Goal: Task Accomplishment & Management: Manage account settings

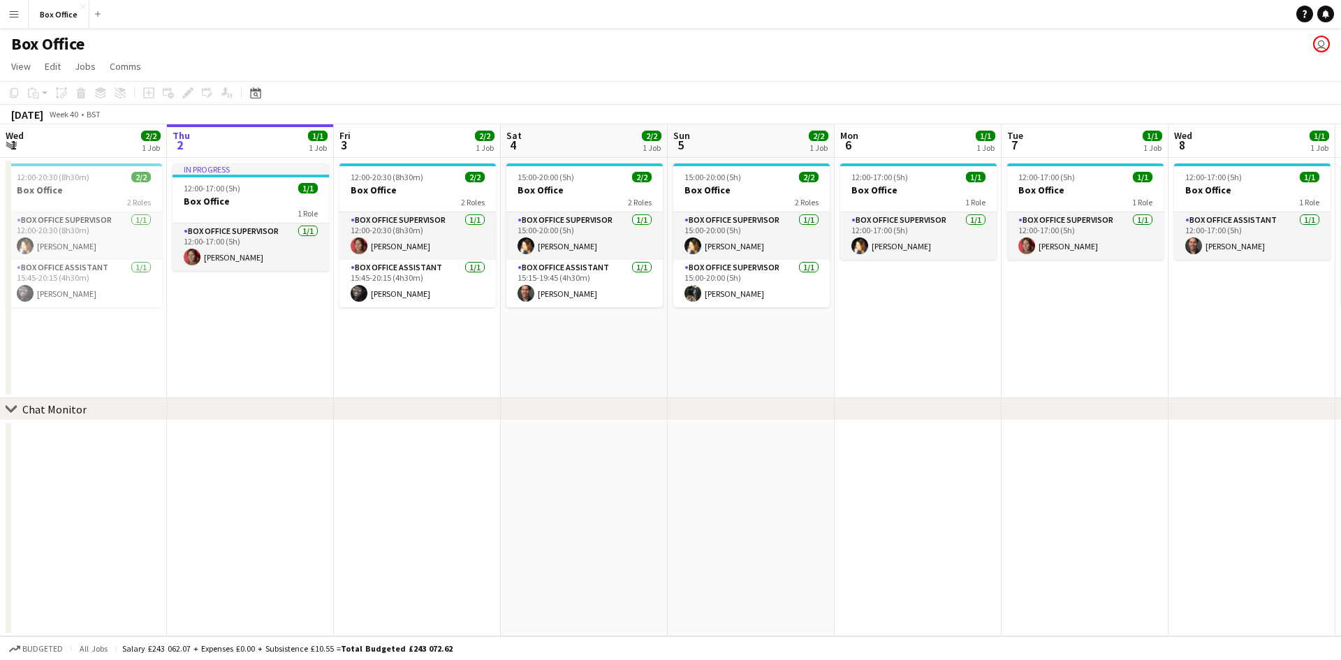
drag, startPoint x: 484, startPoint y: 344, endPoint x: 836, endPoint y: 329, distance: 352.9
click at [836, 329] on app-calendar-viewport "Mon 29 1/1 1 Job Tue 30 1/1 1 Job Wed 1 2/2 1 Job Thu 2 1/1 1 Job Fri 3 2/2 1 J…" at bounding box center [670, 380] width 1341 height 512
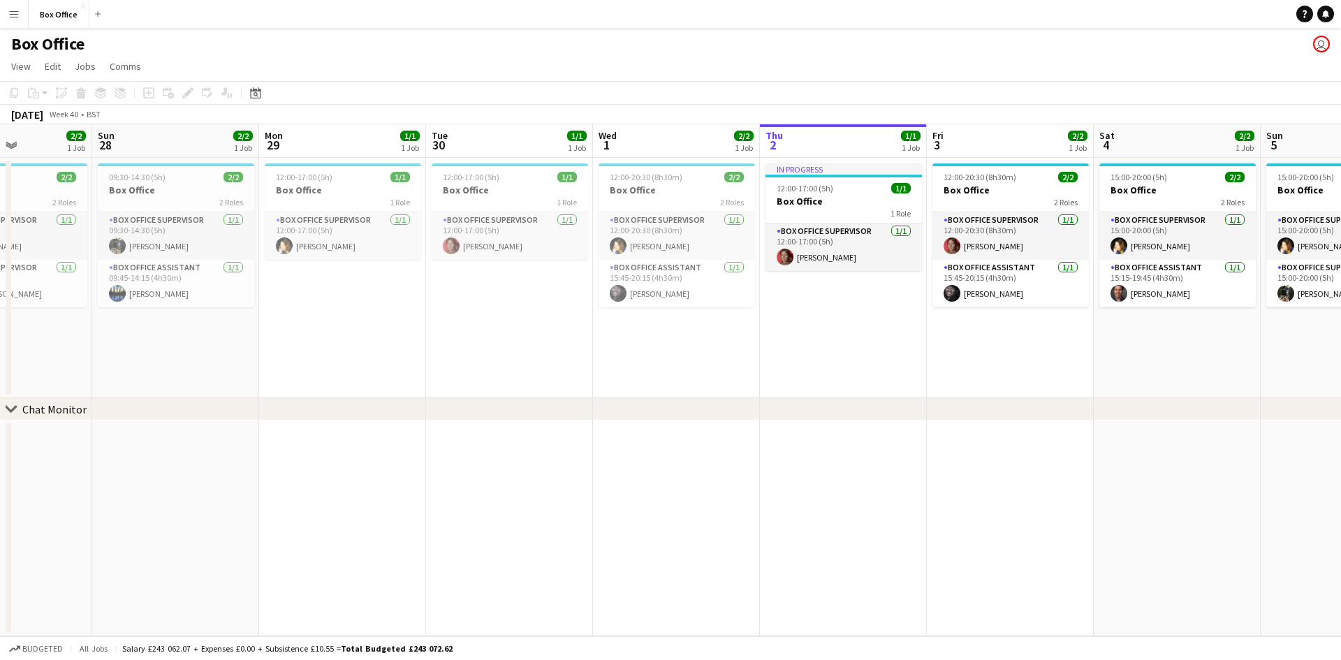
drag, startPoint x: 784, startPoint y: 325, endPoint x: 787, endPoint y: 318, distance: 7.5
click at [822, 316] on div "chevron-right Chat Monitor Thu 25 3/3 2 Jobs Fri 26 2/2 1 Job Sat 27 2/2 1 Job …" at bounding box center [670, 380] width 1341 height 512
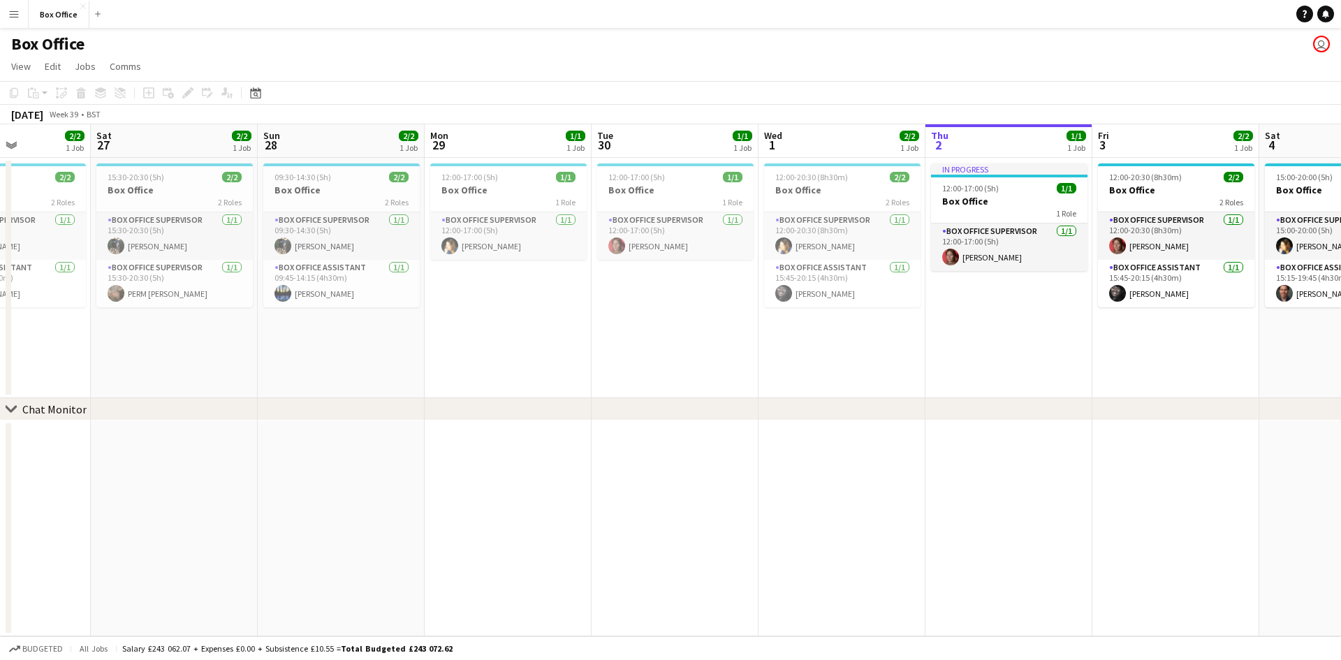
drag, startPoint x: 517, startPoint y: 324, endPoint x: 758, endPoint y: 326, distance: 240.9
click at [900, 308] on app-calendar-viewport "Wed 24 Thu 25 3/3 2 Jobs Fri 26 2/2 1 Job Sat 27 2/2 1 Job Sun 28 2/2 1 Job Mon…" at bounding box center [670, 380] width 1341 height 512
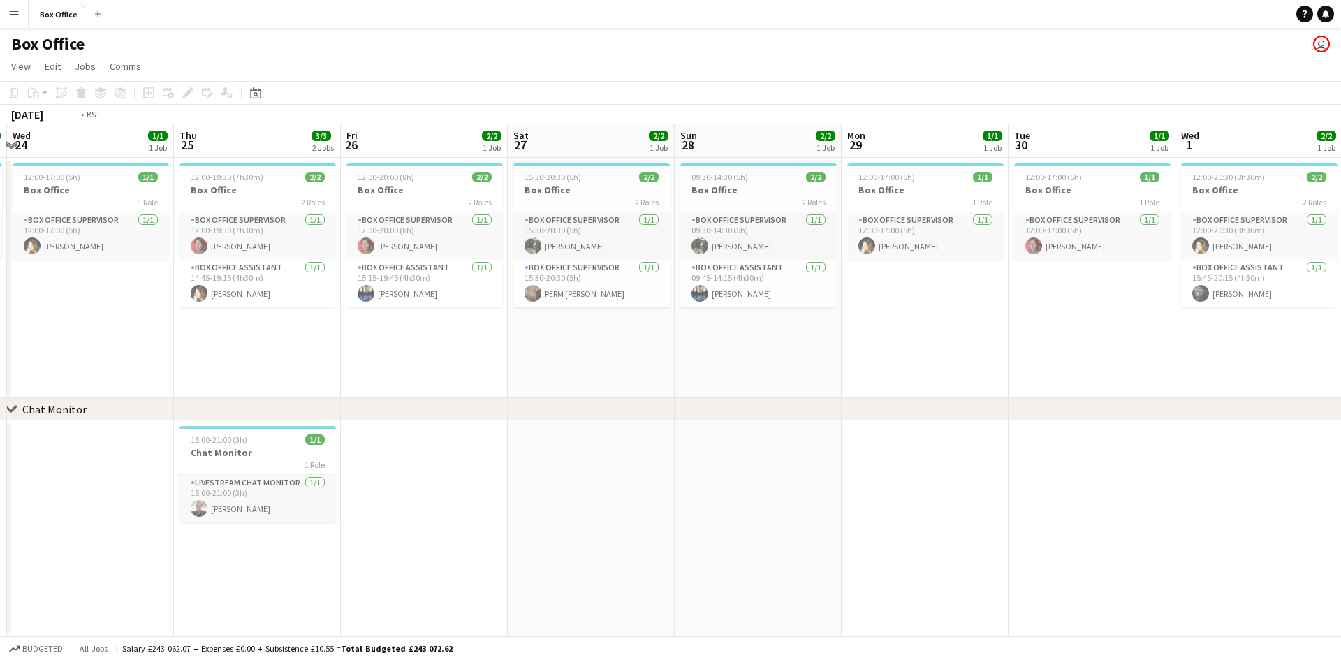
drag, startPoint x: 418, startPoint y: 378, endPoint x: 822, endPoint y: 339, distance: 406.2
click at [824, 339] on app-calendar-viewport "Mon 22 1/1 1 Job Tue 23 1/1 1 Job Wed 24 1/1 1 Job Thu 25 3/3 2 Jobs Fri 26 2/2…" at bounding box center [670, 380] width 1341 height 512
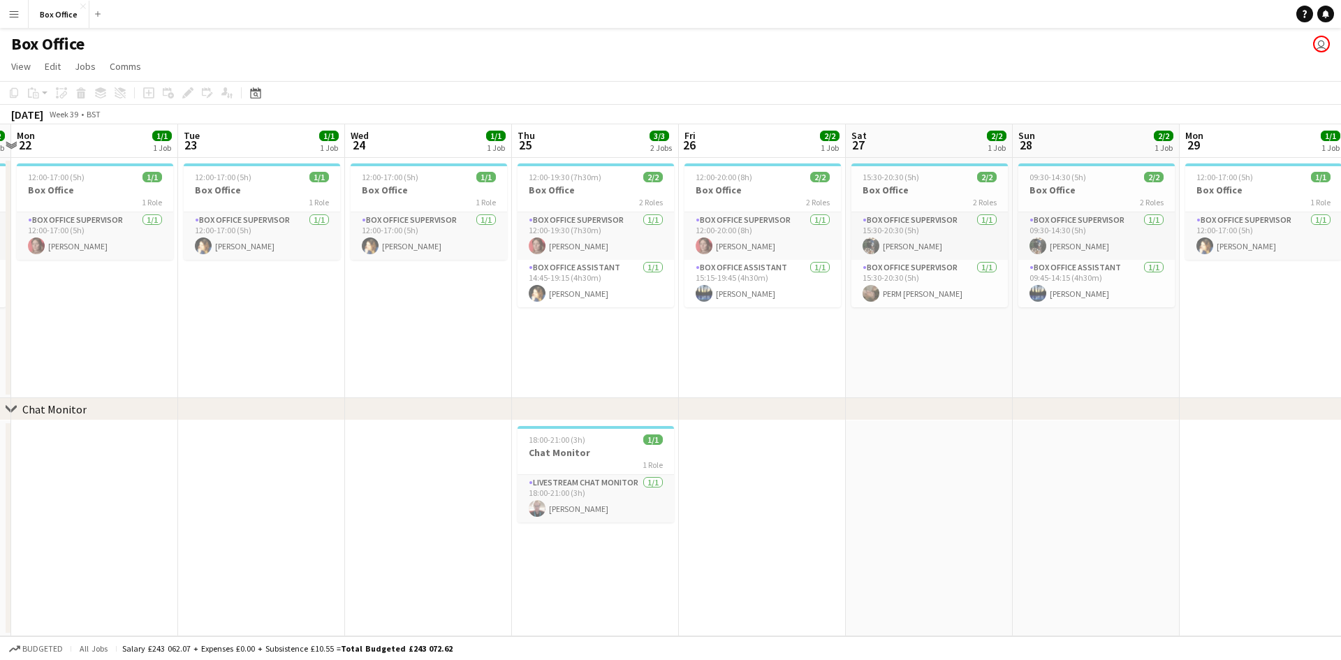
drag, startPoint x: 250, startPoint y: 379, endPoint x: 679, endPoint y: 336, distance: 431.6
click at [679, 336] on app-calendar-viewport "Sat 20 2/2 1 Job Sun 21 2/2 1 Job Mon 22 1/1 1 Job Tue 23 1/1 1 Job Wed 24 1/1 …" at bounding box center [670, 380] width 1341 height 512
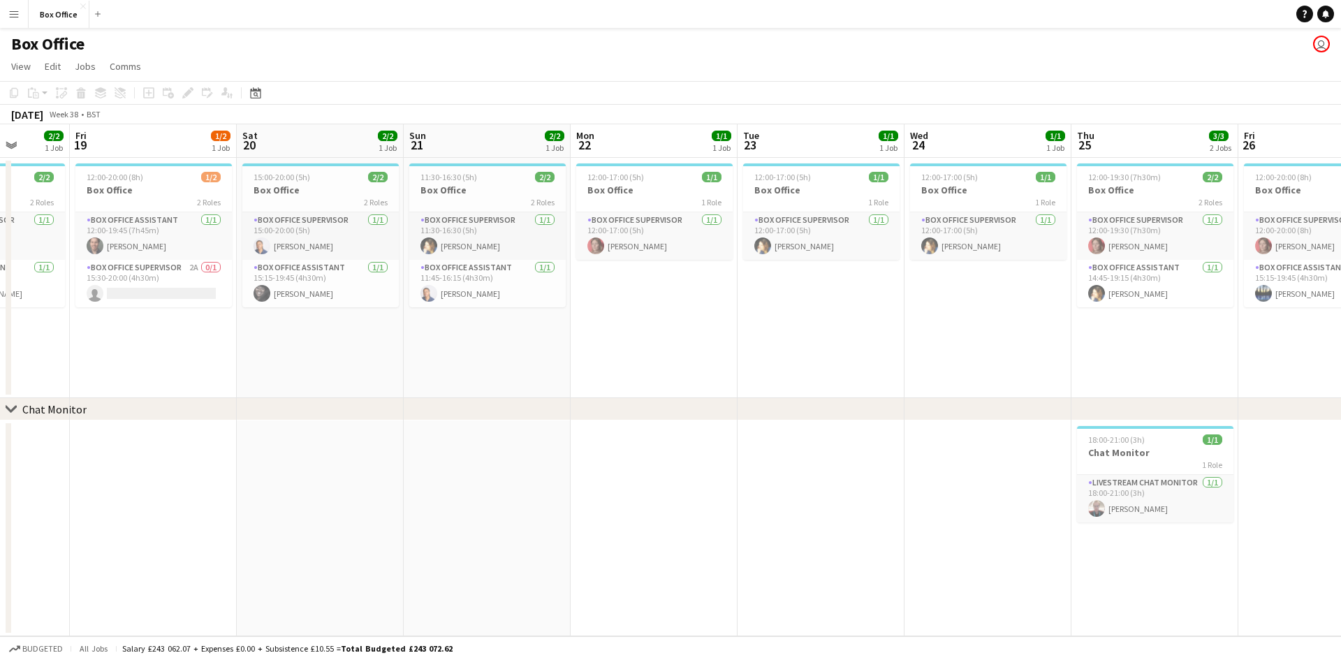
drag, startPoint x: 295, startPoint y: 353, endPoint x: 757, endPoint y: 309, distance: 464.4
click at [757, 309] on app-calendar-viewport "Wed 17 0/2 1 Job Thu 18 2/2 1 Job Fri 19 1/2 1 Job Sat 20 2/2 1 Job Sun 21 2/2 …" at bounding box center [670, 380] width 1341 height 512
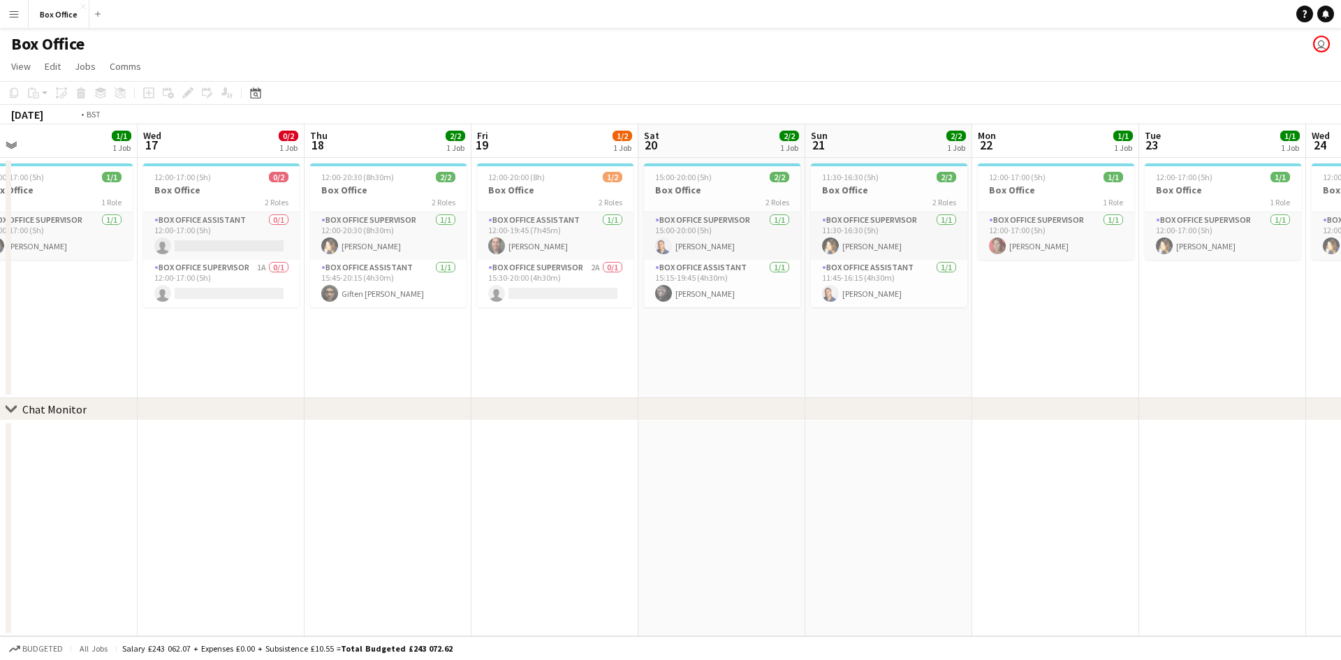
drag, startPoint x: 369, startPoint y: 367, endPoint x: 771, endPoint y: 342, distance: 402.9
click at [772, 342] on app-calendar-viewport "Sun 14 3/3 1 Job Mon 15 2/2 1 Job Tue 16 1/1 1 Job Wed 17 0/2 1 Job Thu 18 2/2 …" at bounding box center [670, 380] width 1341 height 512
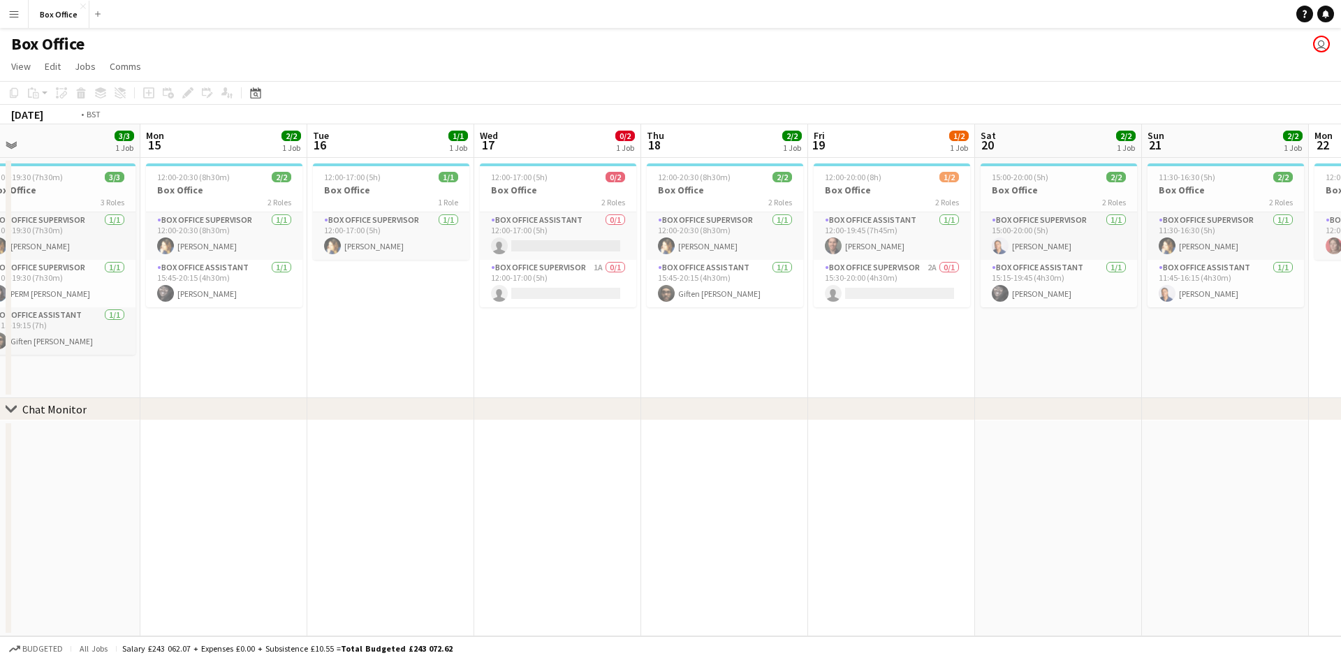
scroll to position [0, 515]
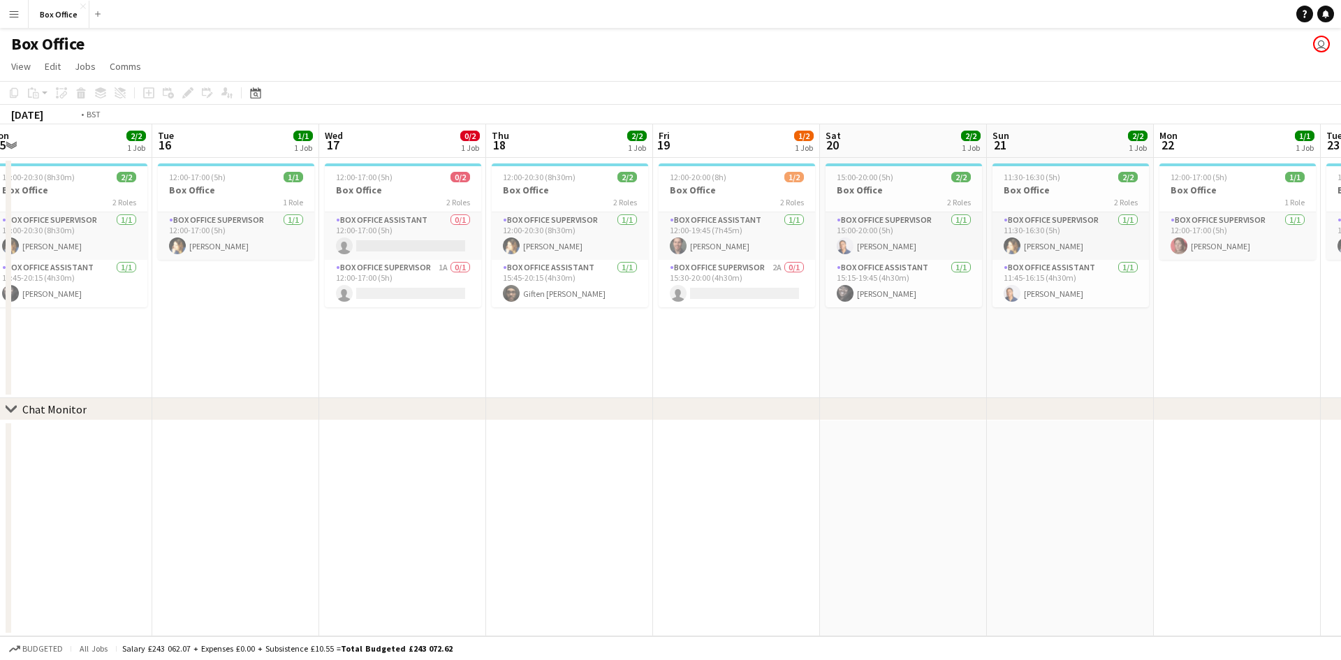
drag, startPoint x: 744, startPoint y: 365, endPoint x: 462, endPoint y: 410, distance: 284.9
click at [462, 410] on div "chevron-right Chat Monitor Fri 12 3/3 1 Job Sat 13 3/3 1 Job Sun 14 3/3 1 Job M…" at bounding box center [670, 380] width 1341 height 512
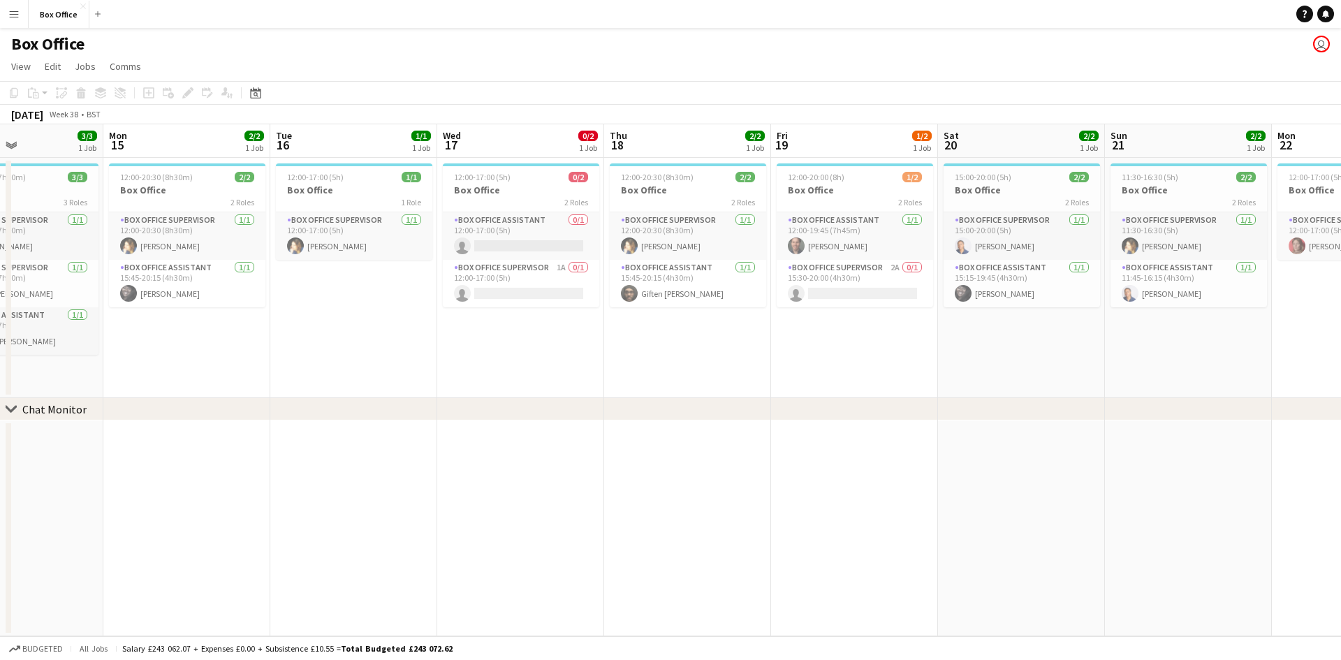
scroll to position [0, 436]
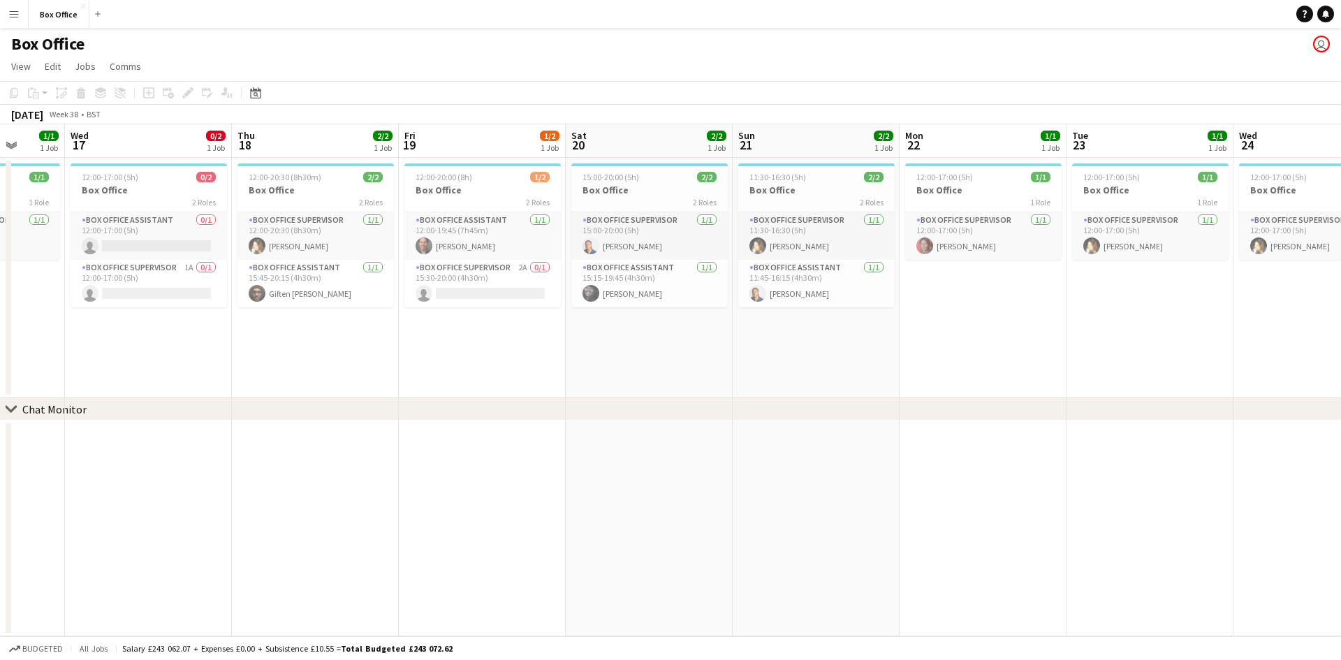
drag, startPoint x: 392, startPoint y: 359, endPoint x: 138, endPoint y: 376, distance: 254.7
click at [138, 376] on app-calendar-viewport "Sun 14 3/3 1 Job Mon 15 2/2 1 Job Tue 16 1/1 1 Job Wed 17 0/2 1 Job Thu 18 2/2 …" at bounding box center [670, 380] width 1341 height 512
click at [285, 347] on app-date-cell "12:00-20:30 (8h30m) 2/2 Box Office 2 Roles Box Office Supervisor [DATE] 12:00-2…" at bounding box center [315, 278] width 167 height 240
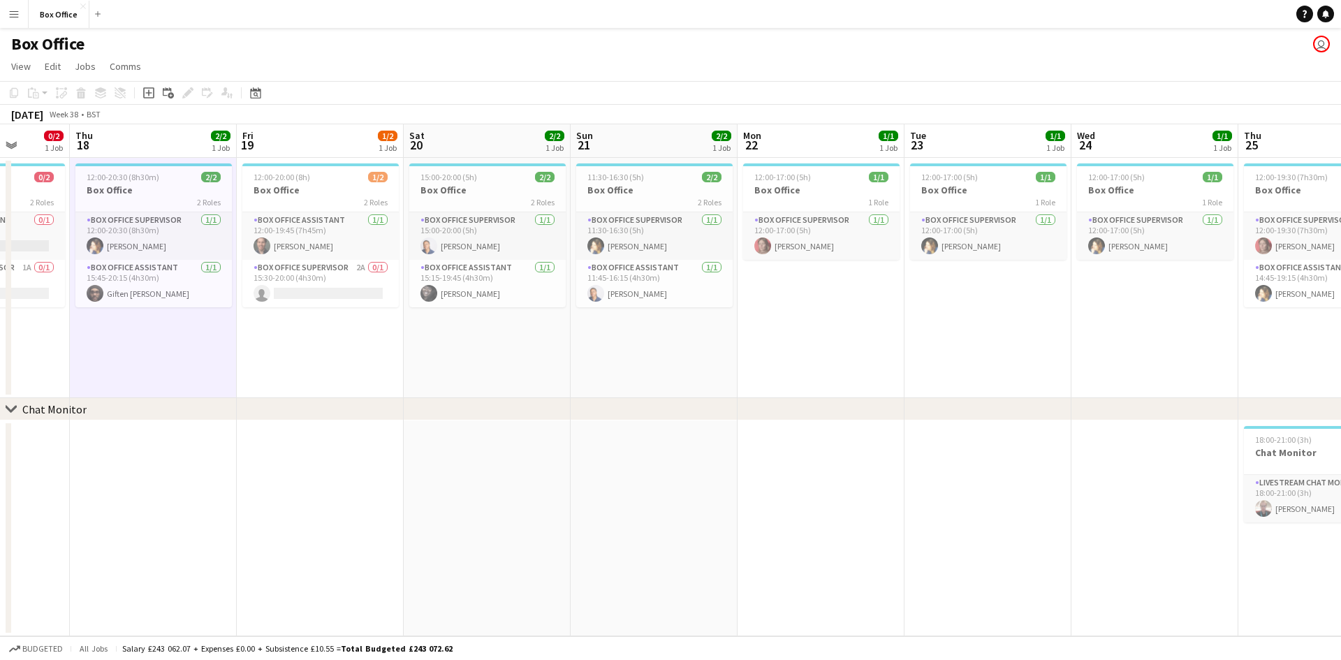
scroll to position [0, 622]
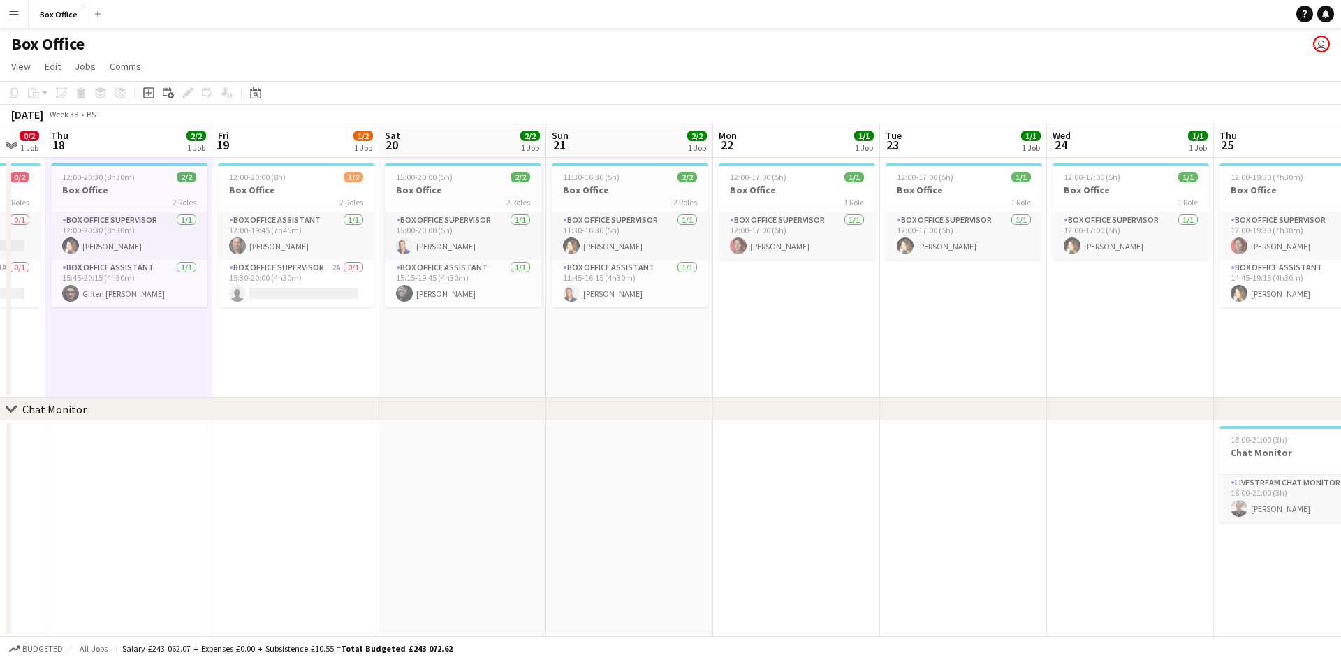
drag, startPoint x: 506, startPoint y: 344, endPoint x: 320, endPoint y: 352, distance: 186.6
click at [320, 352] on app-calendar-viewport "Sun 14 3/3 1 Job Mon 15 2/2 1 Job Tue 16 1/1 1 Job Wed 17 0/2 1 Job Thu 18 2/2 …" at bounding box center [670, 380] width 1341 height 512
click at [295, 279] on app-card-role "Box Office Supervisor 2A 0/1 15:30-20:00 (4h30m) single-neutral-actions" at bounding box center [296, 283] width 156 height 47
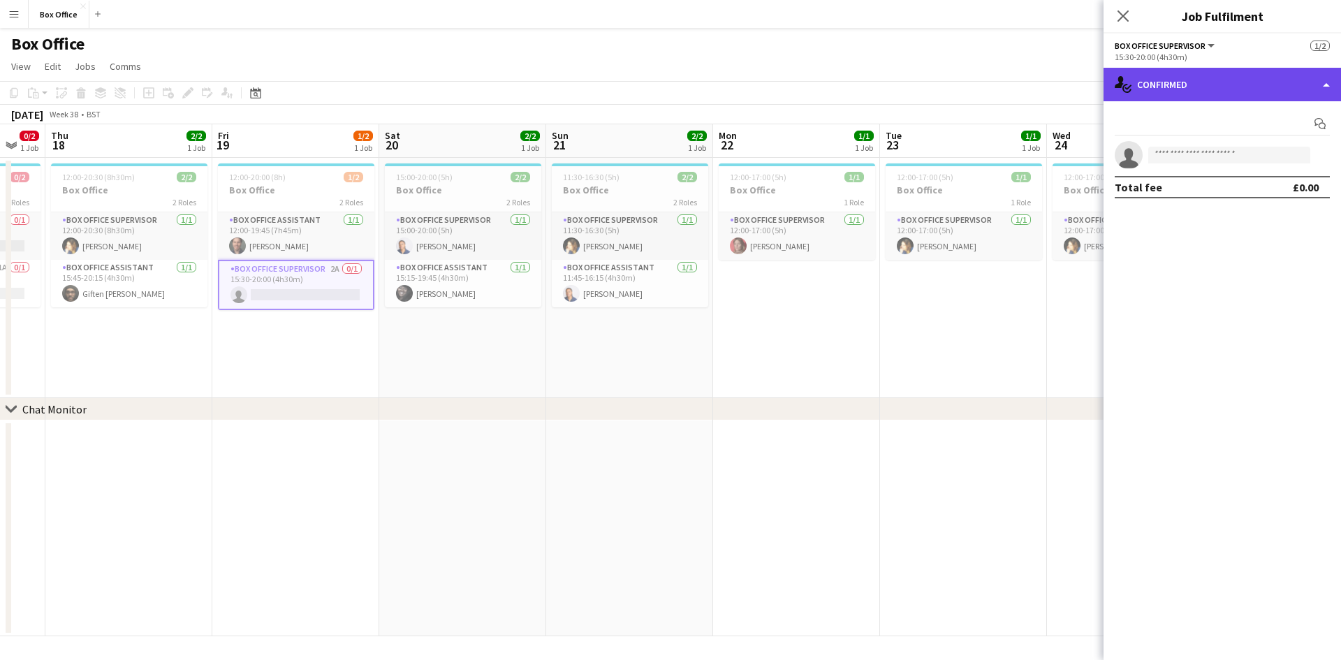
click at [1267, 78] on div "single-neutral-actions-check-2 Confirmed" at bounding box center [1221, 85] width 237 height 34
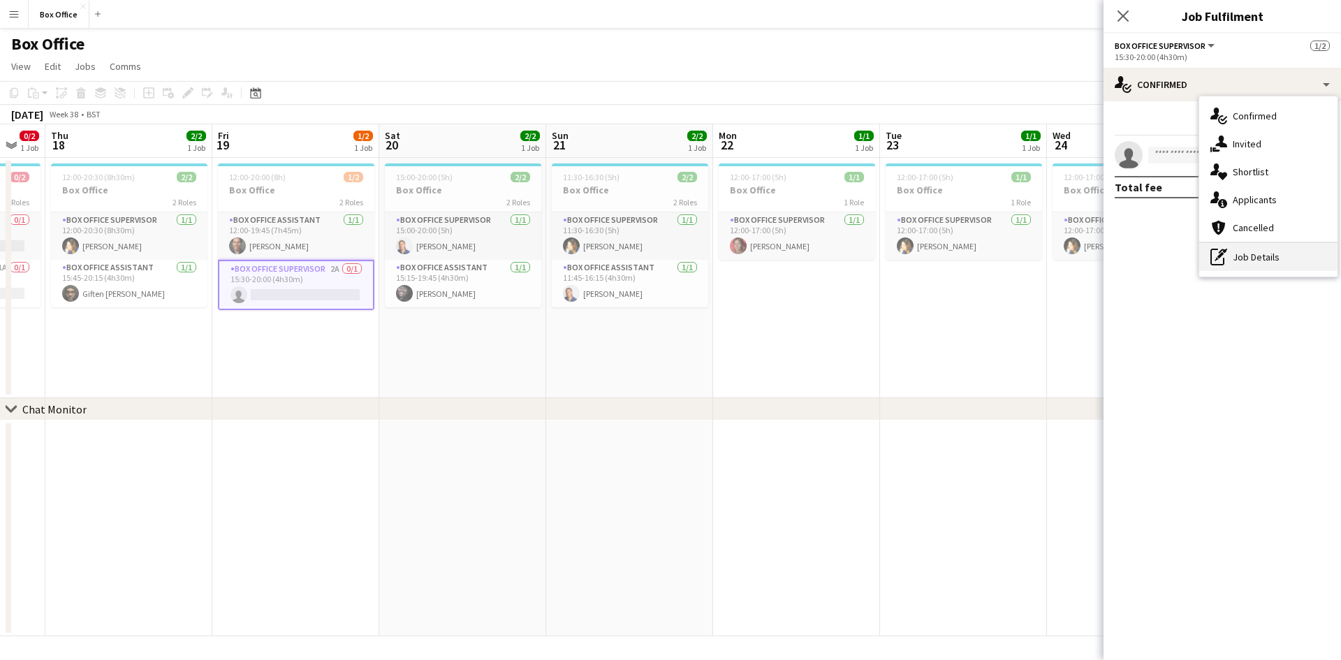
click at [1246, 266] on div "pen-write Job Details" at bounding box center [1268, 257] width 138 height 28
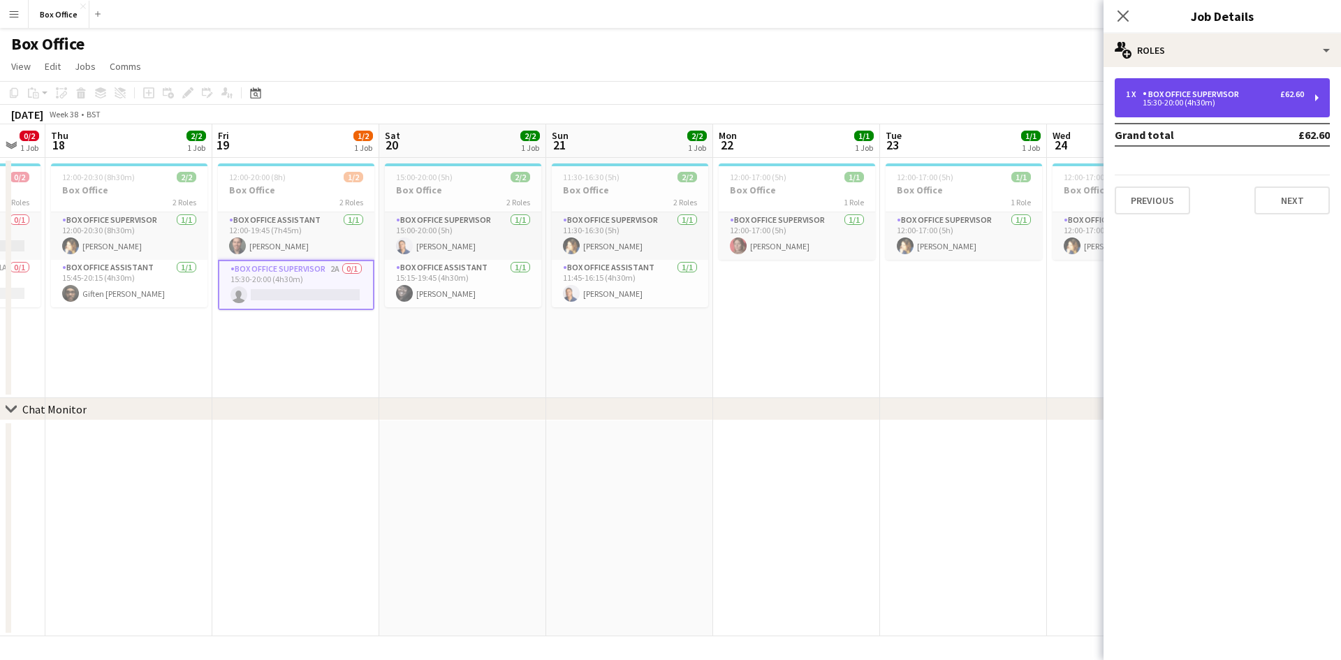
click at [1208, 83] on div "1 x Box Office Supervisor £62.60 15:30-20:00 (4h30m)" at bounding box center [1221, 97] width 215 height 39
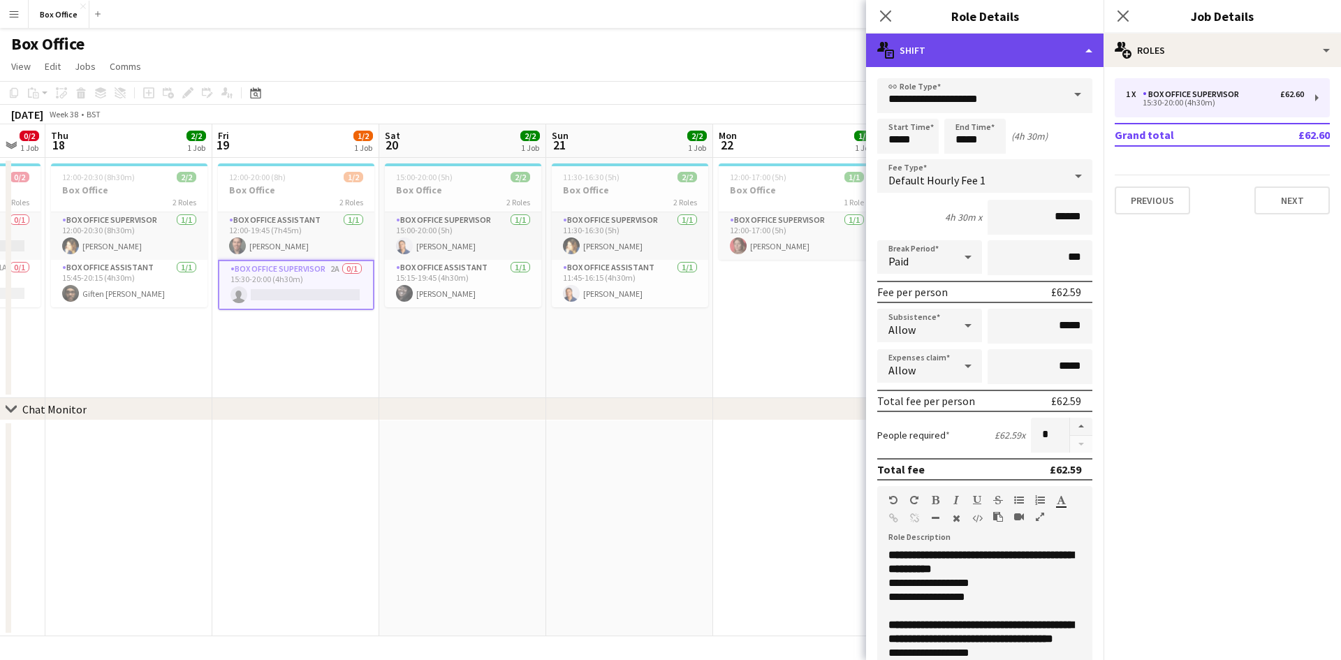
click at [951, 57] on div "multiple-actions-text Shift" at bounding box center [984, 51] width 237 height 34
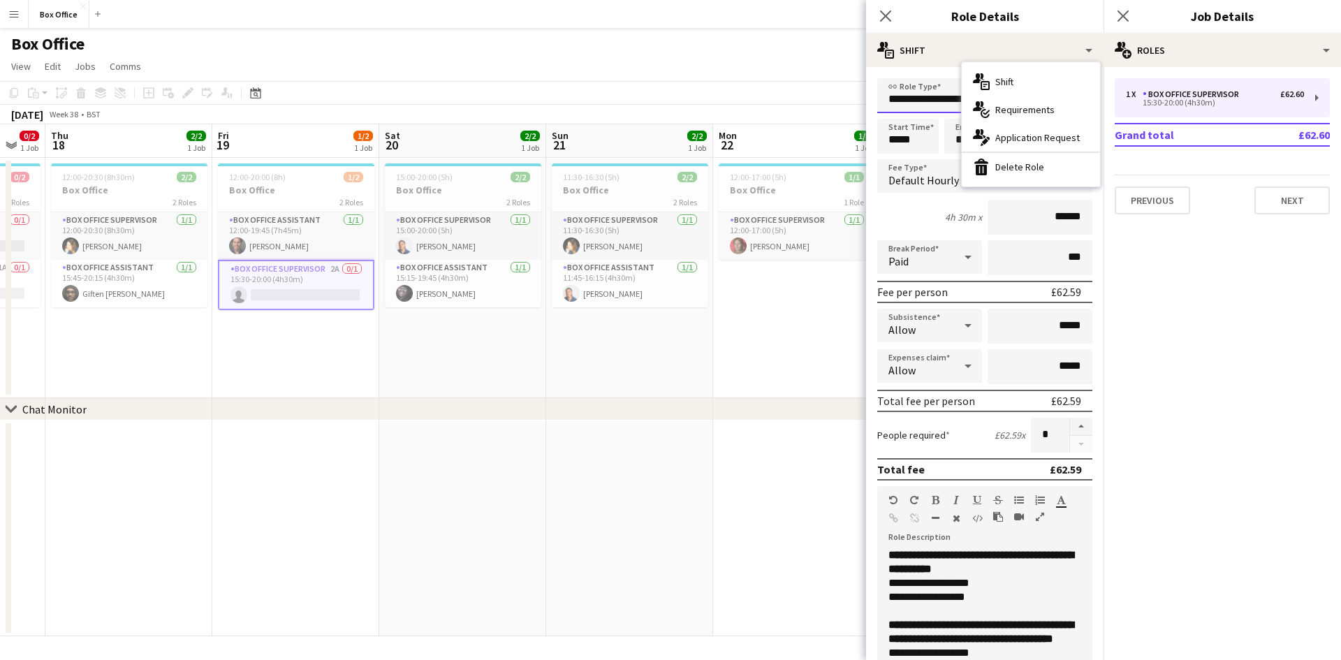
click at [912, 94] on input "**********" at bounding box center [984, 95] width 215 height 35
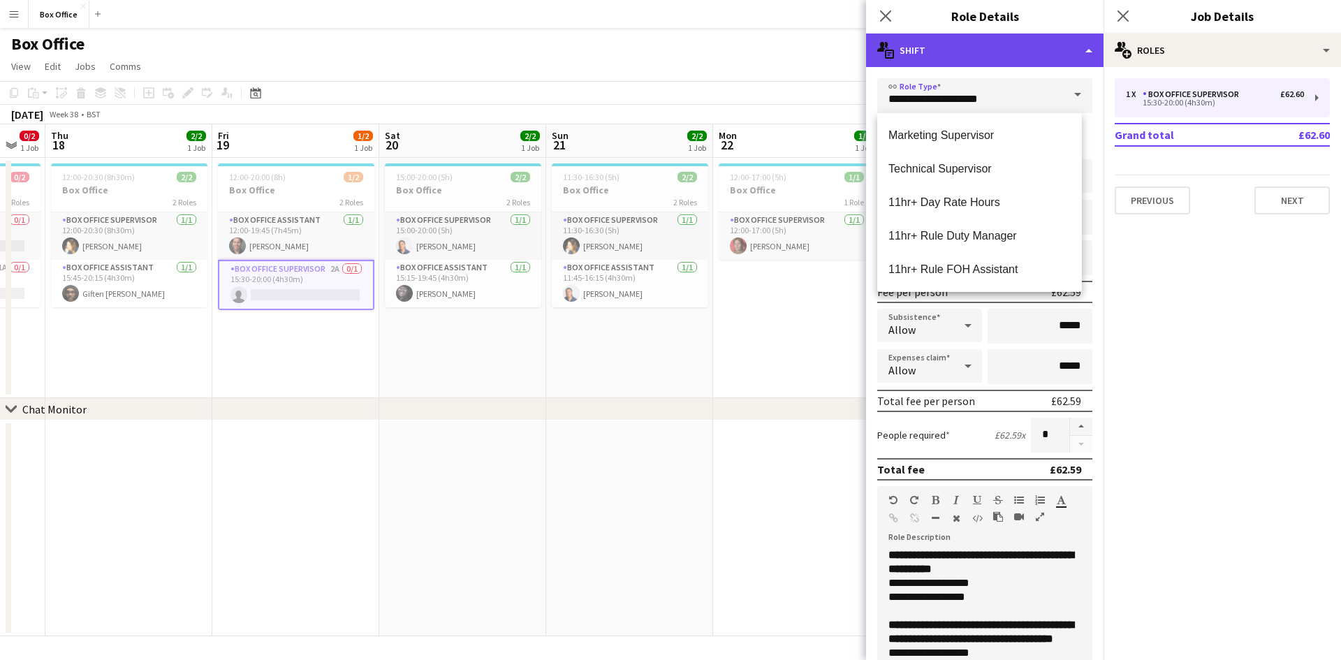
click at [997, 52] on div "multiple-actions-text Shift" at bounding box center [984, 51] width 237 height 34
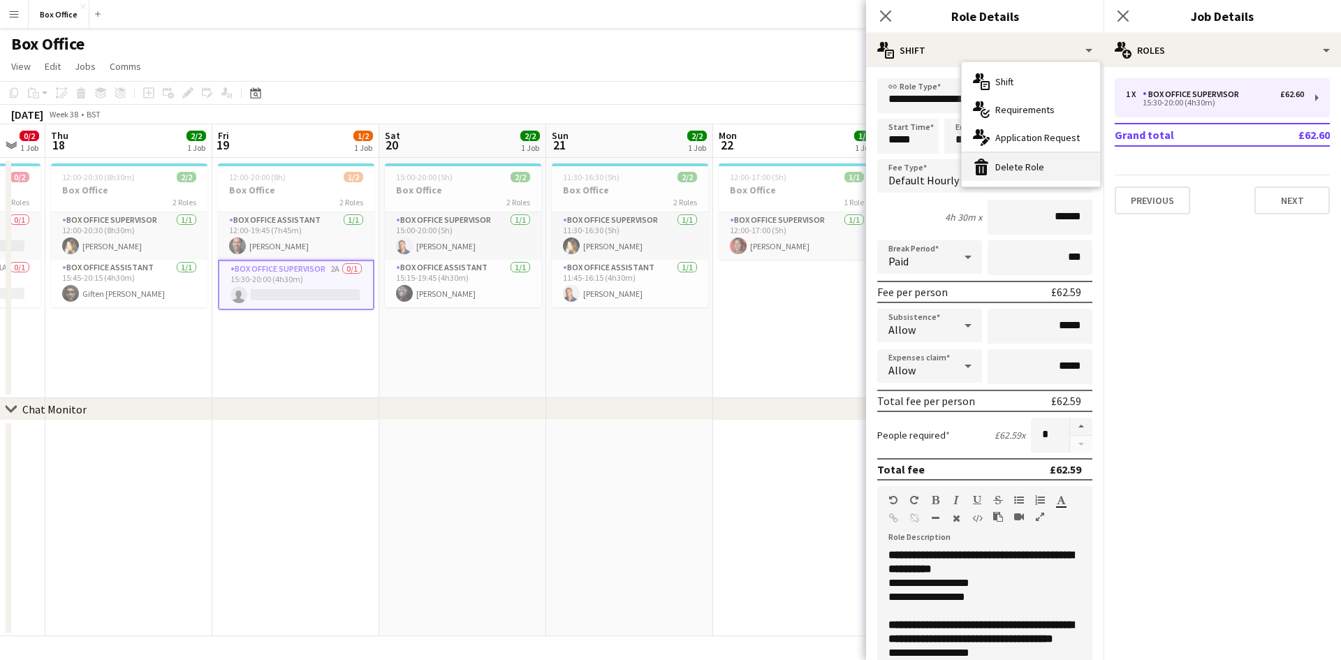
click at [1016, 167] on div "bin-2 Delete Role" at bounding box center [1030, 167] width 138 height 28
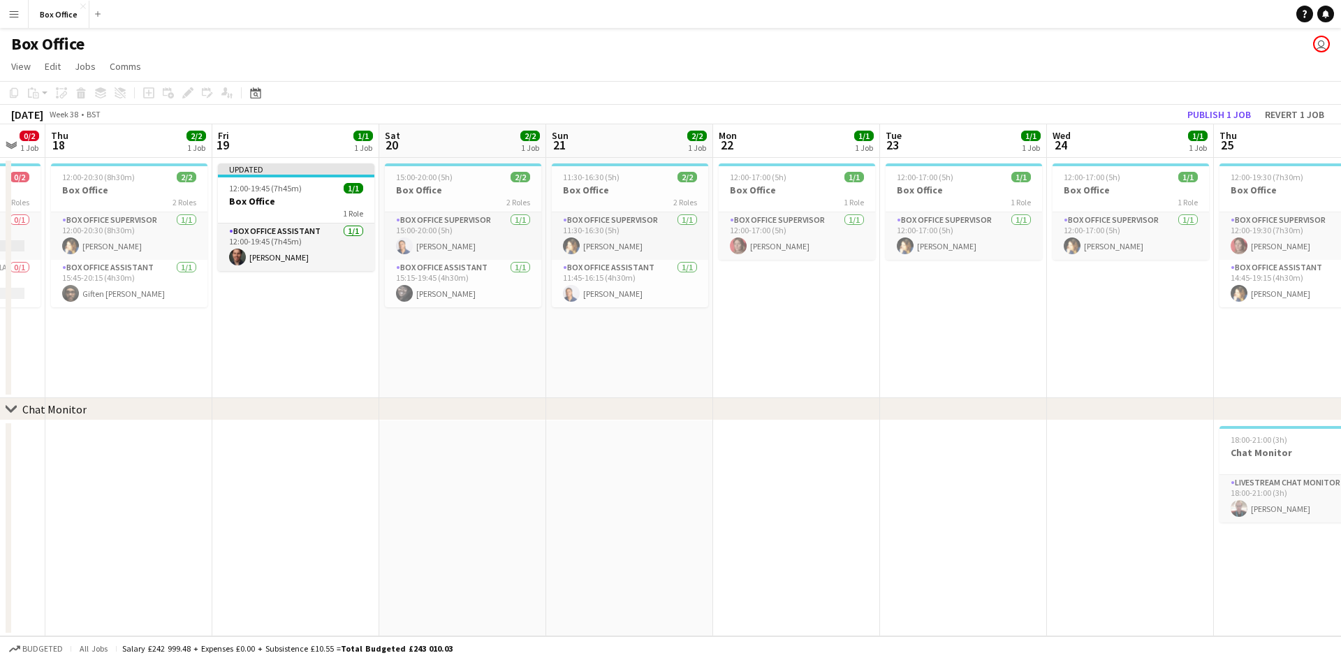
click at [960, 344] on app-date-cell "12:00-17:00 (5h) 1/1 Box Office 1 Role Box Office Supervisor [DATE] 12:00-17:00…" at bounding box center [963, 278] width 167 height 240
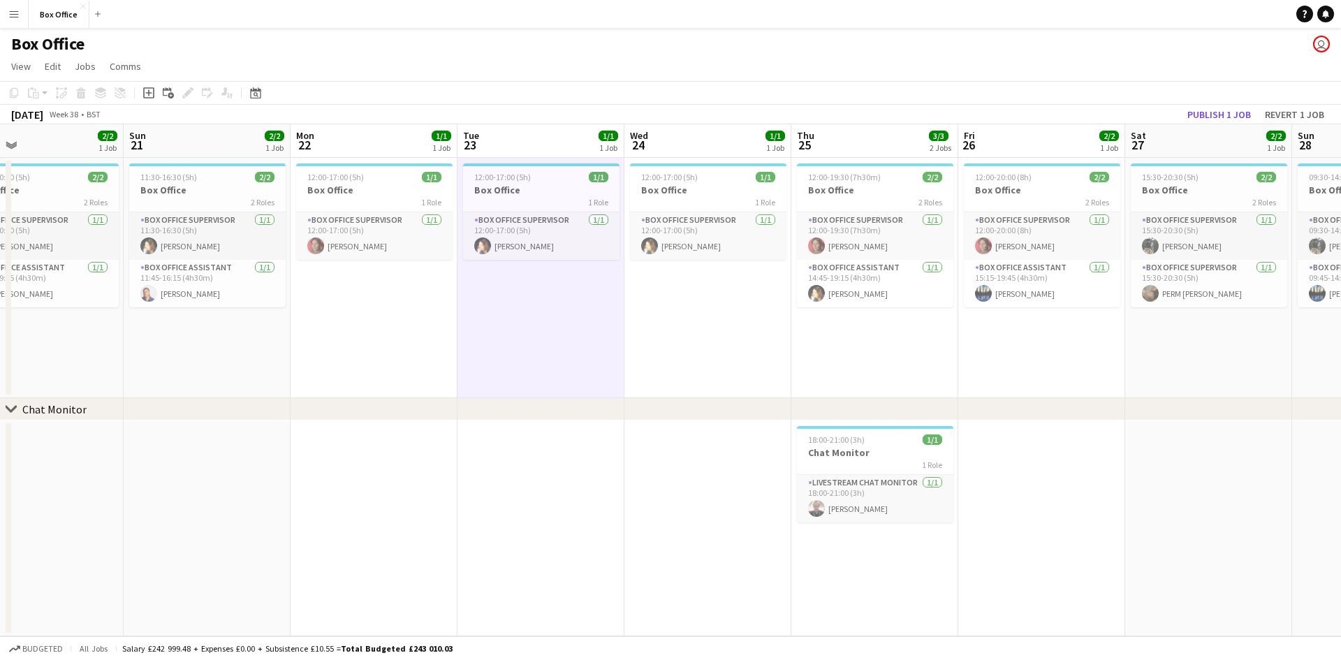
scroll to position [0, 385]
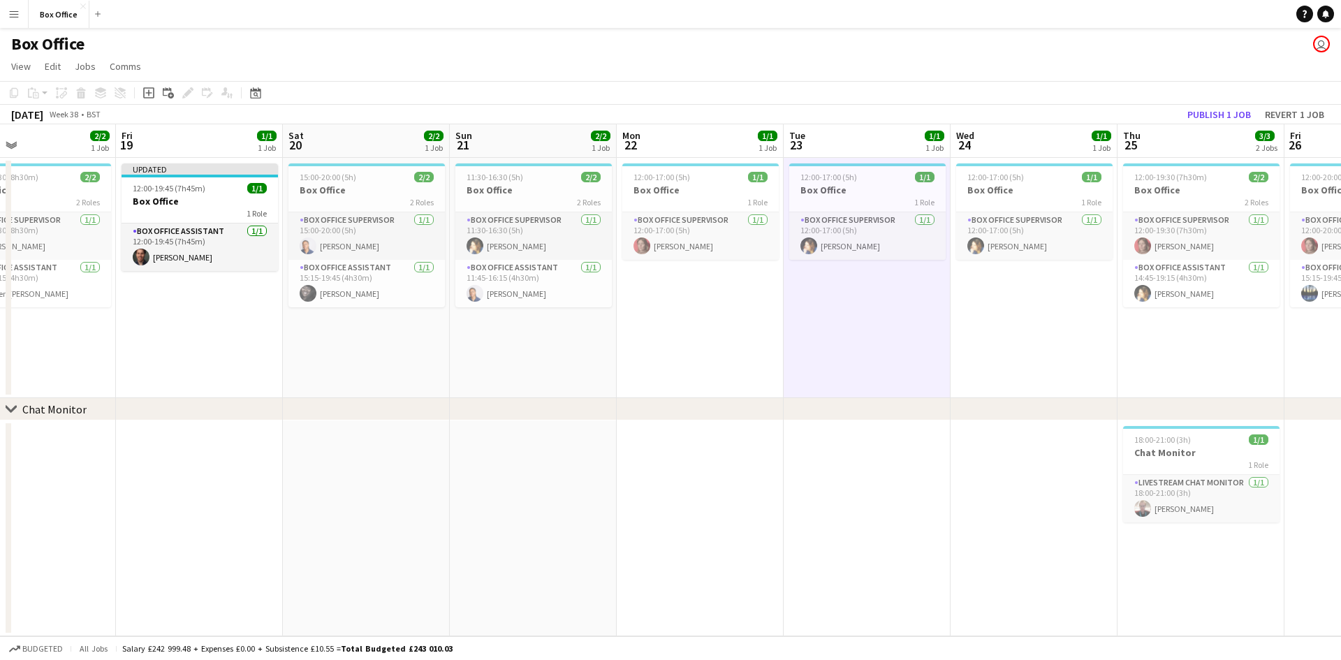
drag, startPoint x: 973, startPoint y: 351, endPoint x: 876, endPoint y: 365, distance: 97.5
click at [876, 365] on app-calendar-viewport "Tue 16 1/1 1 Job Wed 17 0/2 1 Job Thu 18 2/2 1 Job Fri 19 1/1 1 Job Sat 20 2/2 …" at bounding box center [670, 380] width 1341 height 512
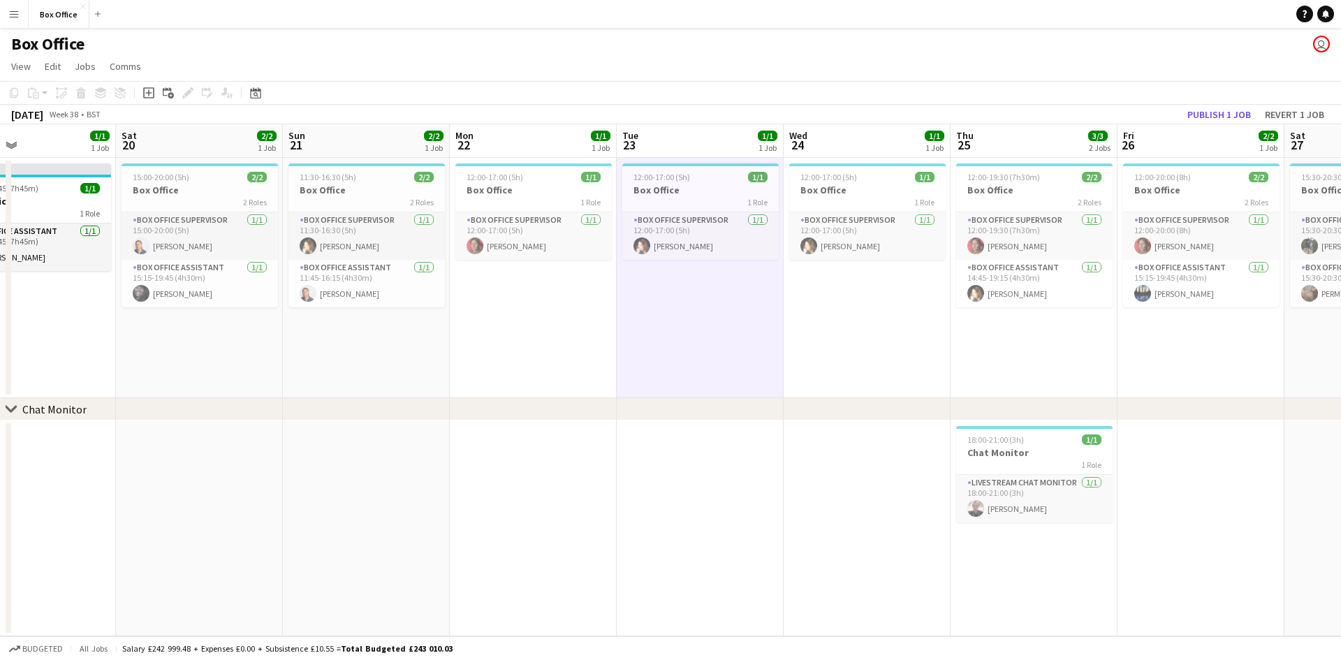
drag, startPoint x: 1100, startPoint y: 364, endPoint x: 711, endPoint y: 405, distance: 391.8
click at [711, 405] on div "chevron-right Chat Monitor Tue 16 1/1 1 Job Wed 17 0/2 1 Job Thu 18 2/2 1 Job F…" at bounding box center [670, 380] width 1341 height 512
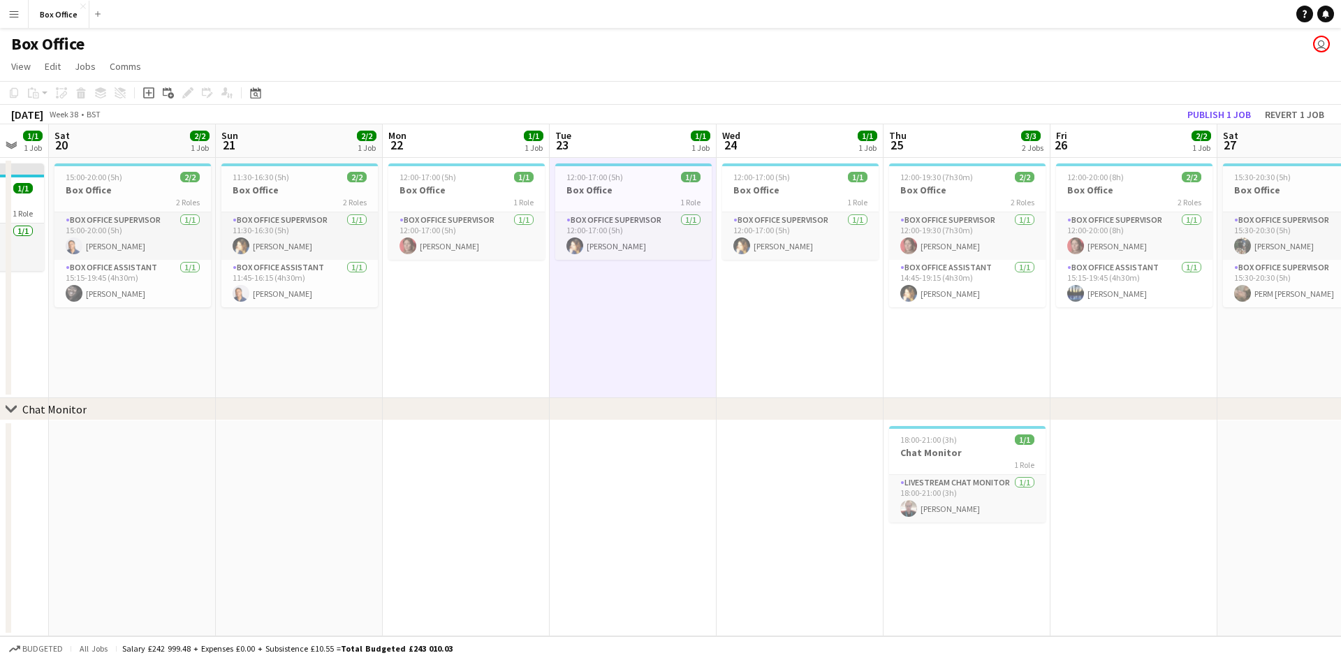
scroll to position [0, 638]
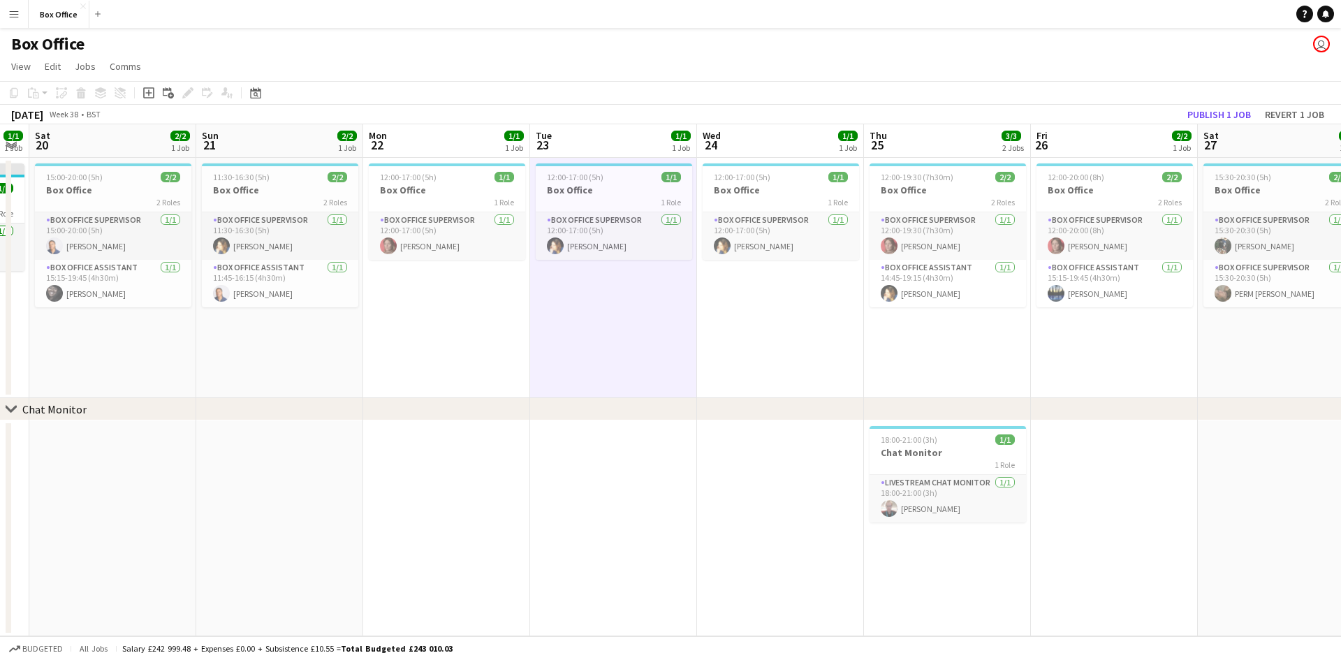
drag, startPoint x: 879, startPoint y: 371, endPoint x: 792, endPoint y: 385, distance: 87.6
click at [792, 385] on app-calendar-viewport "Tue 16 1/1 1 Job Wed 17 0/2 1 Job Thu 18 2/2 1 Job Fri 19 1/1 1 Job Sat 20 2/2 …" at bounding box center [670, 380] width 1341 height 512
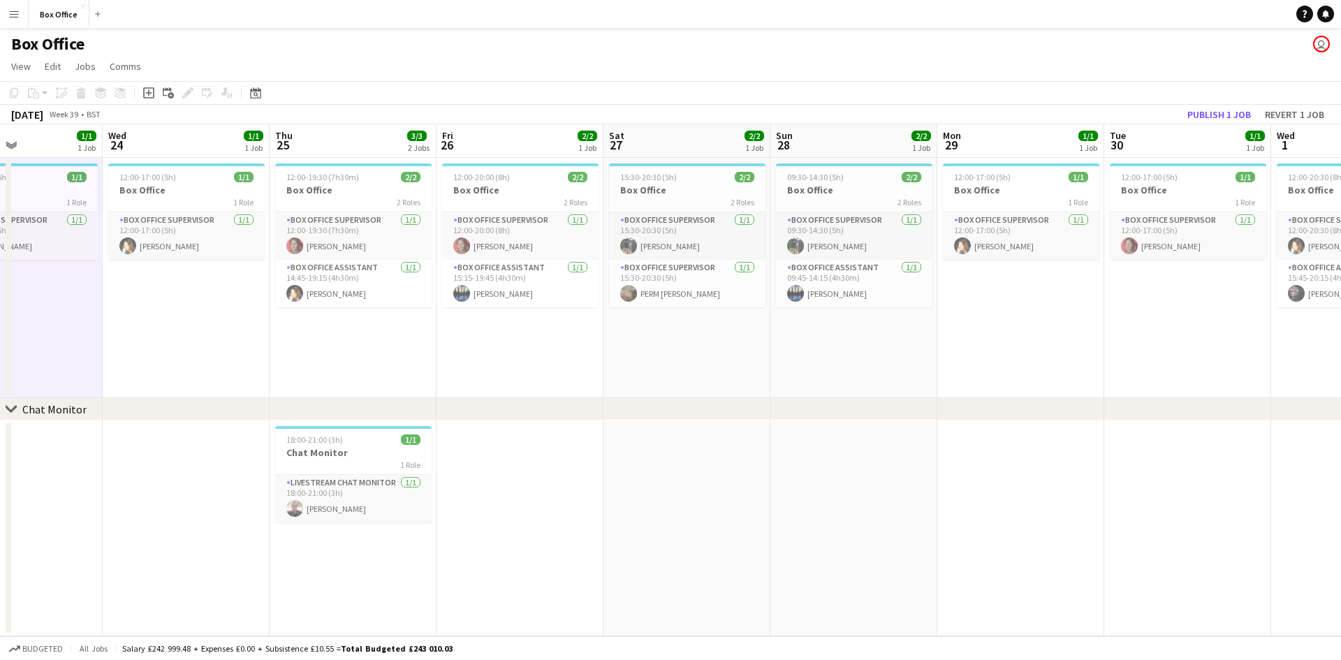
scroll to position [0, 593]
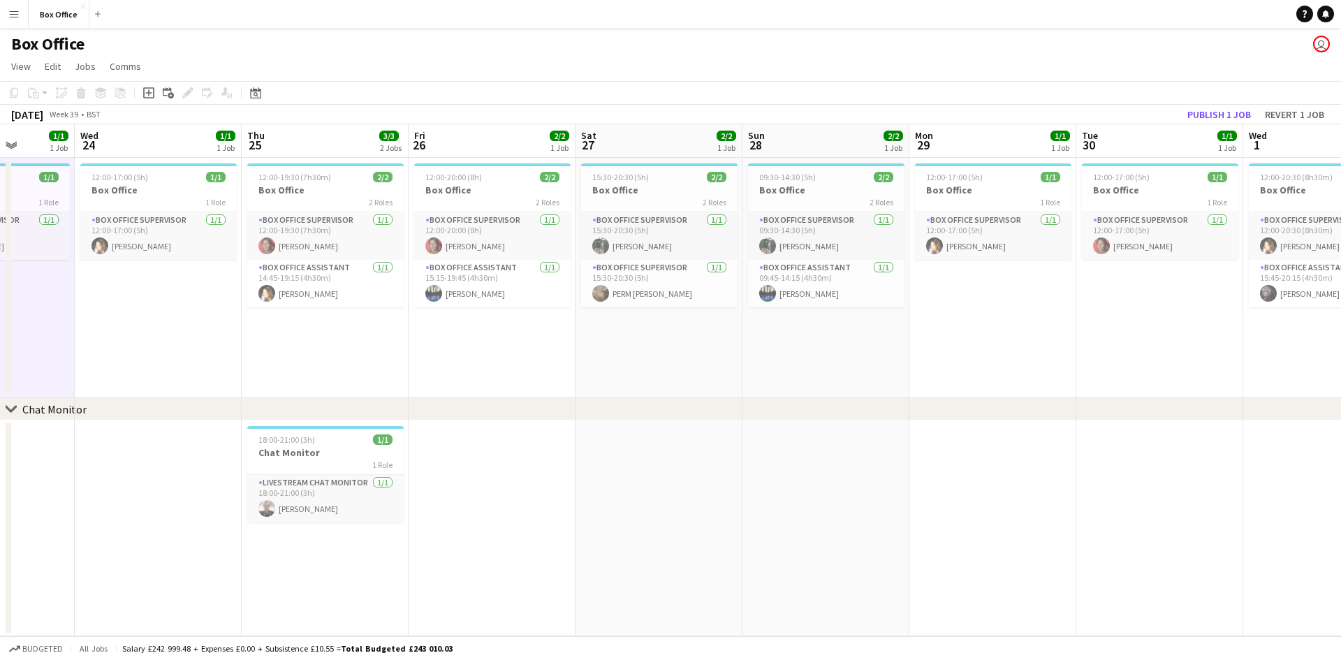
drag, startPoint x: 1065, startPoint y: 338, endPoint x: 443, endPoint y: 367, distance: 622.8
click at [443, 367] on app-calendar-viewport "Sat 20 2/2 1 Job Sun 21 2/2 1 Job Mon 22 1/1 1 Job Tue 23 1/1 1 Job Wed 24 1/1 …" at bounding box center [670, 380] width 1341 height 512
click at [656, 274] on app-card-role "Box Office Supervisor [DATE] 15:30-20:30 (5h) PERM [PERSON_NAME]" at bounding box center [659, 283] width 156 height 47
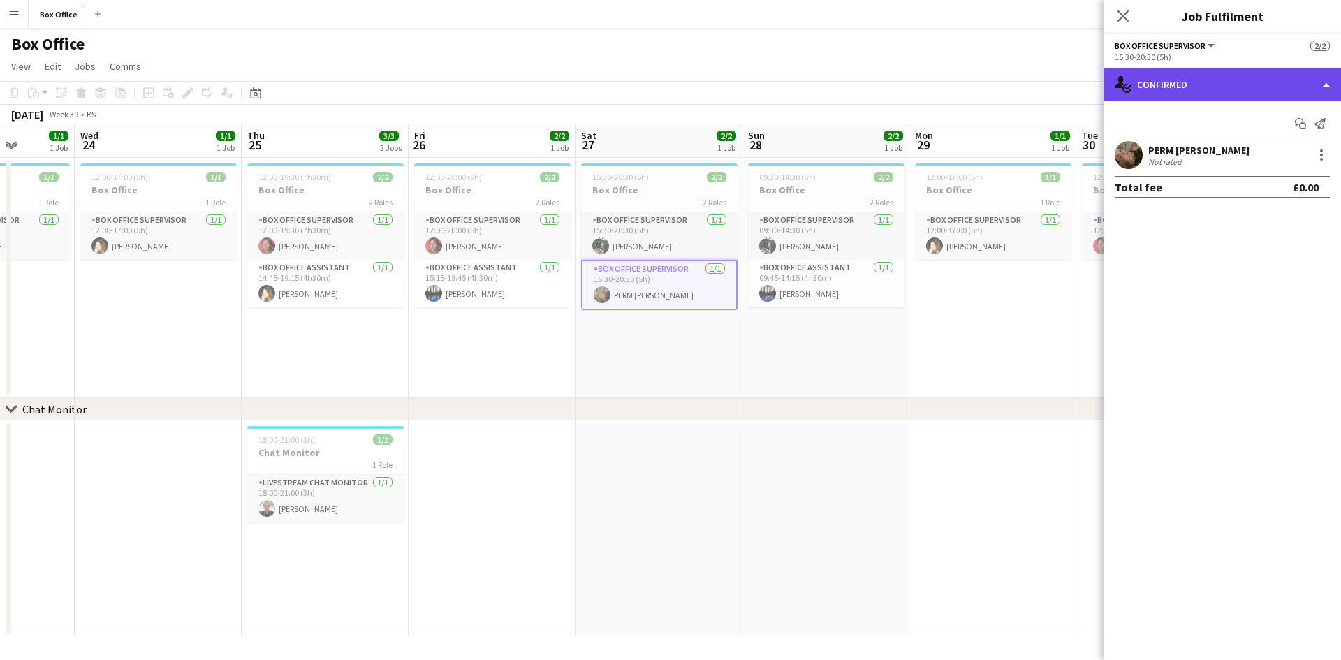
click at [1206, 91] on div "single-neutral-actions-check-2 Confirmed" at bounding box center [1221, 85] width 237 height 34
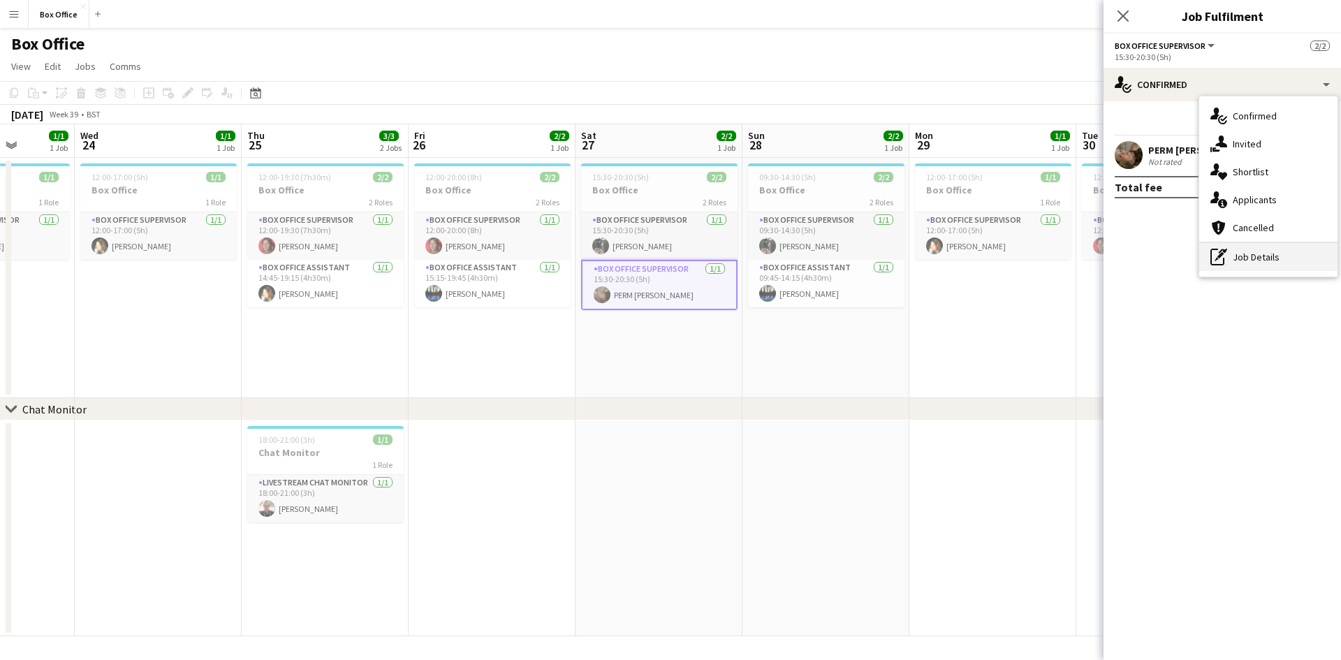
click at [1259, 264] on div "pen-write Job Details" at bounding box center [1268, 257] width 138 height 28
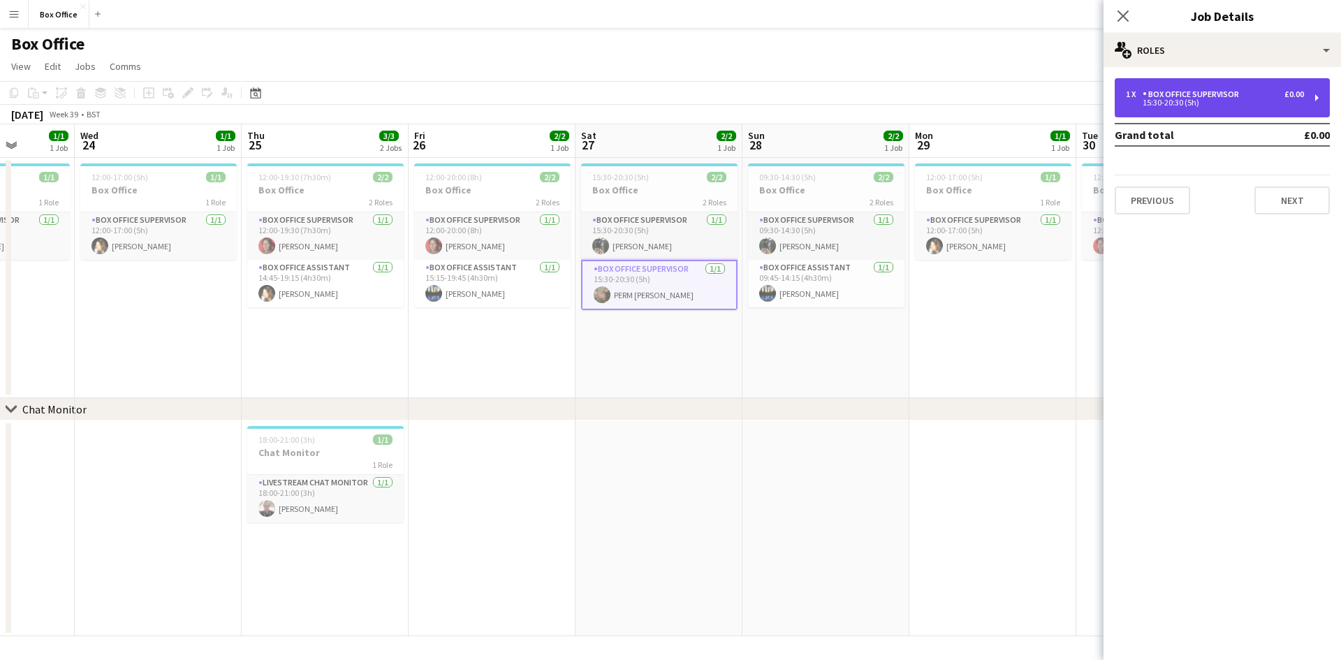
click at [1177, 102] on div "15:30-20:30 (5h)" at bounding box center [1215, 102] width 178 height 7
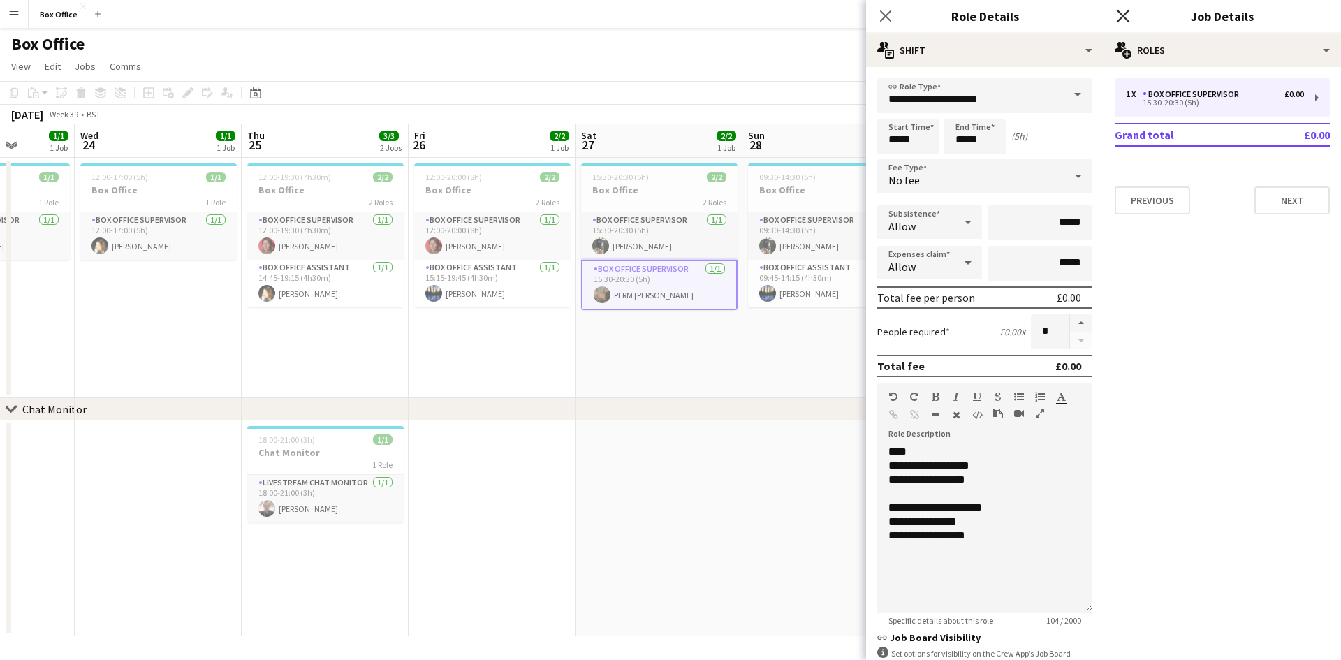
click at [1121, 15] on icon "Close pop-in" at bounding box center [1122, 15] width 13 height 13
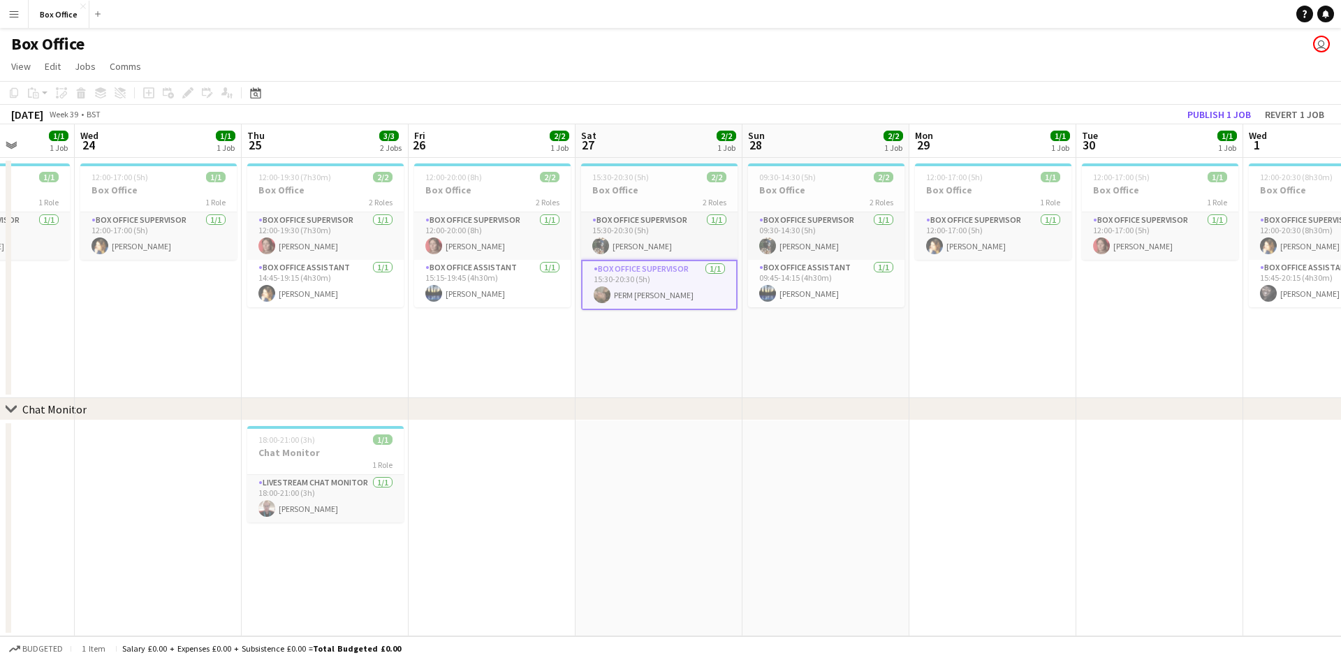
click at [1007, 389] on app-date-cell "12:00-17:00 (5h) 1/1 Box Office 1 Role Box Office Supervisor [DATE] 12:00-17:00…" at bounding box center [992, 278] width 167 height 240
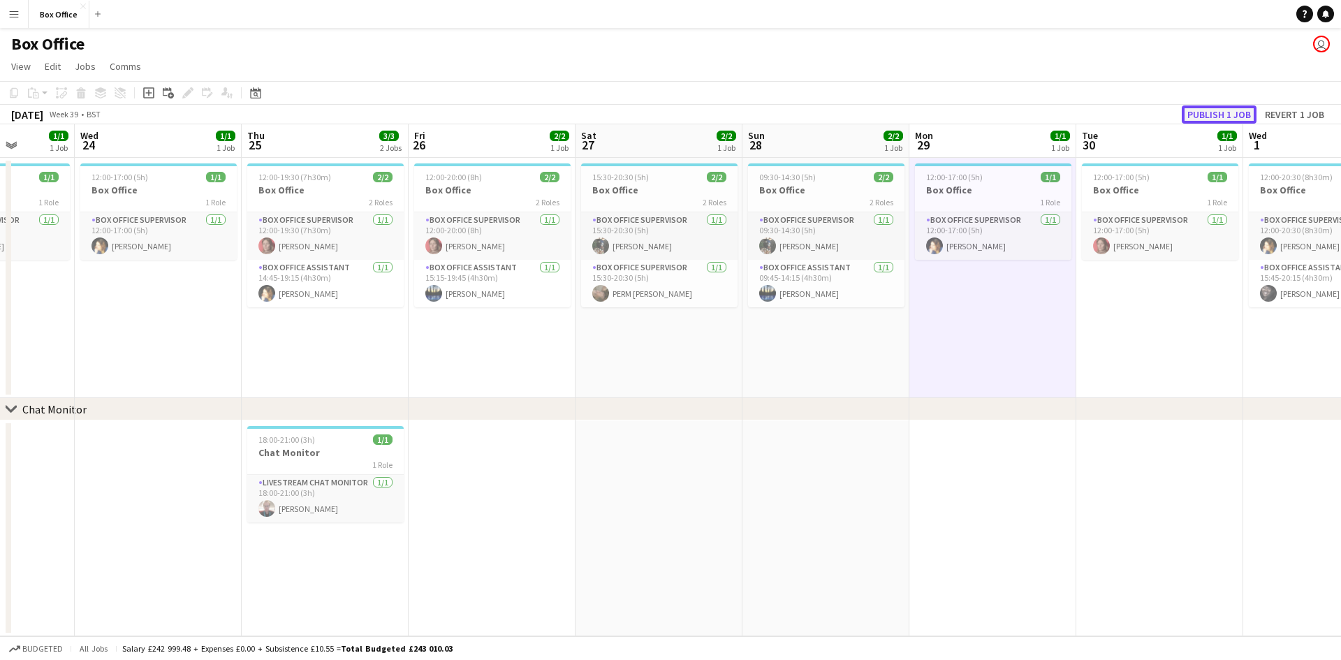
click at [1207, 114] on button "Publish 1 job" at bounding box center [1218, 114] width 75 height 18
